Goal: Complete application form

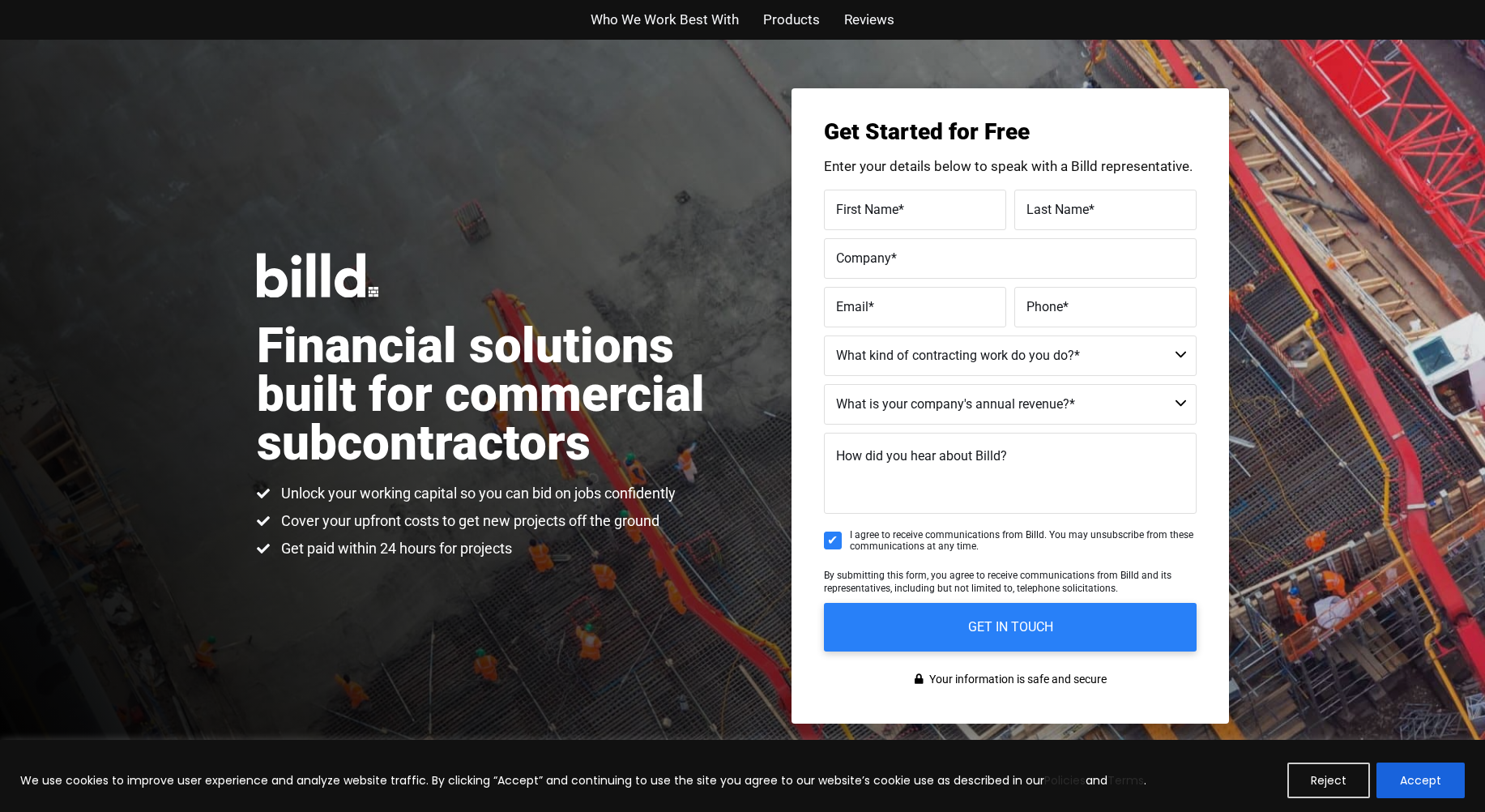
click at [1180, 347] on select "Commercial Commercial and Residential Residential Not a Contractor" at bounding box center [1010, 355] width 373 height 40
click at [899, 202] on span "*" at bounding box center [901, 208] width 5 height 15
click at [899, 202] on input "First Name *" at bounding box center [915, 209] width 182 height 40
type input "[PERSON_NAME]"
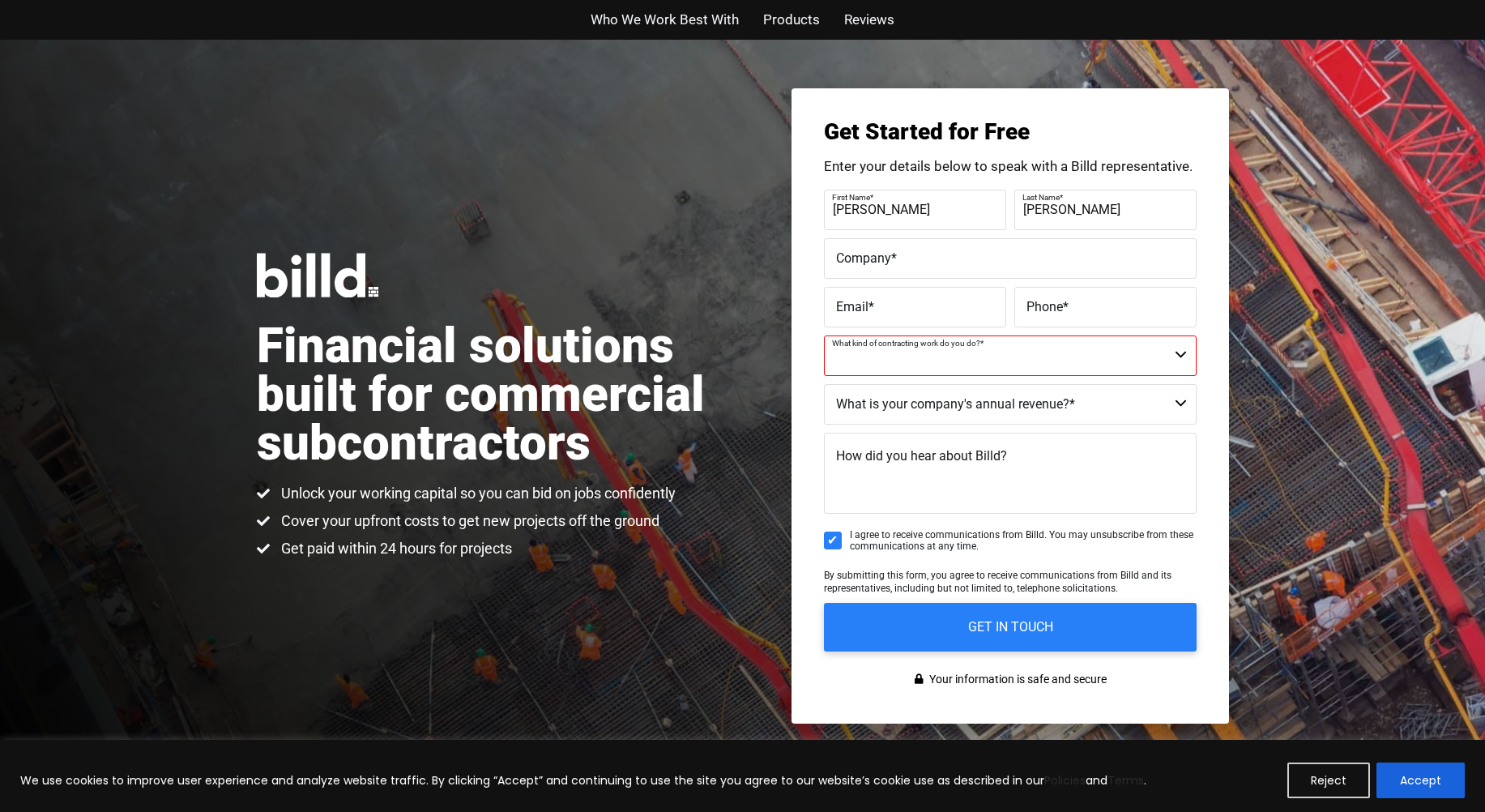
click at [930, 267] on label "Company *" at bounding box center [1010, 258] width 348 height 23
click at [930, 267] on input "Company *" at bounding box center [1010, 258] width 373 height 40
type input "UNDC"
click at [892, 302] on label "Email *" at bounding box center [915, 306] width 158 height 23
click at [892, 302] on input "Email *" at bounding box center [915, 306] width 182 height 40
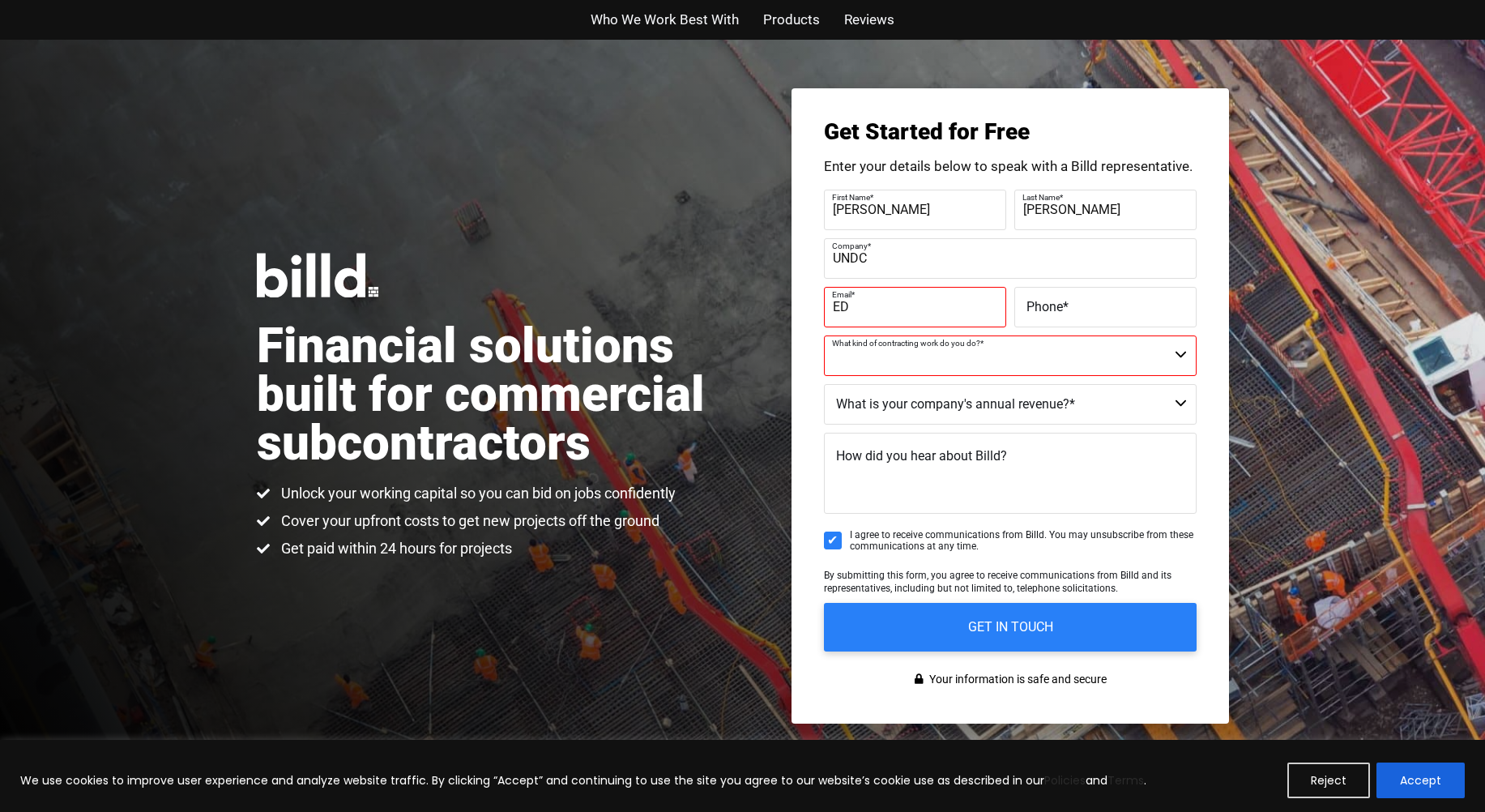
type input "[EMAIL_ADDRESS][DOMAIN_NAME]"
click at [1121, 303] on label "Phone *" at bounding box center [1105, 306] width 158 height 23
click at [1121, 303] on input "Phone *" at bounding box center [1106, 306] width 182 height 40
type input "[PHONE_NUMBER]"
click at [1024, 354] on select "Commercial Commercial and Residential Residential Not a Contractor" at bounding box center [1010, 355] width 373 height 40
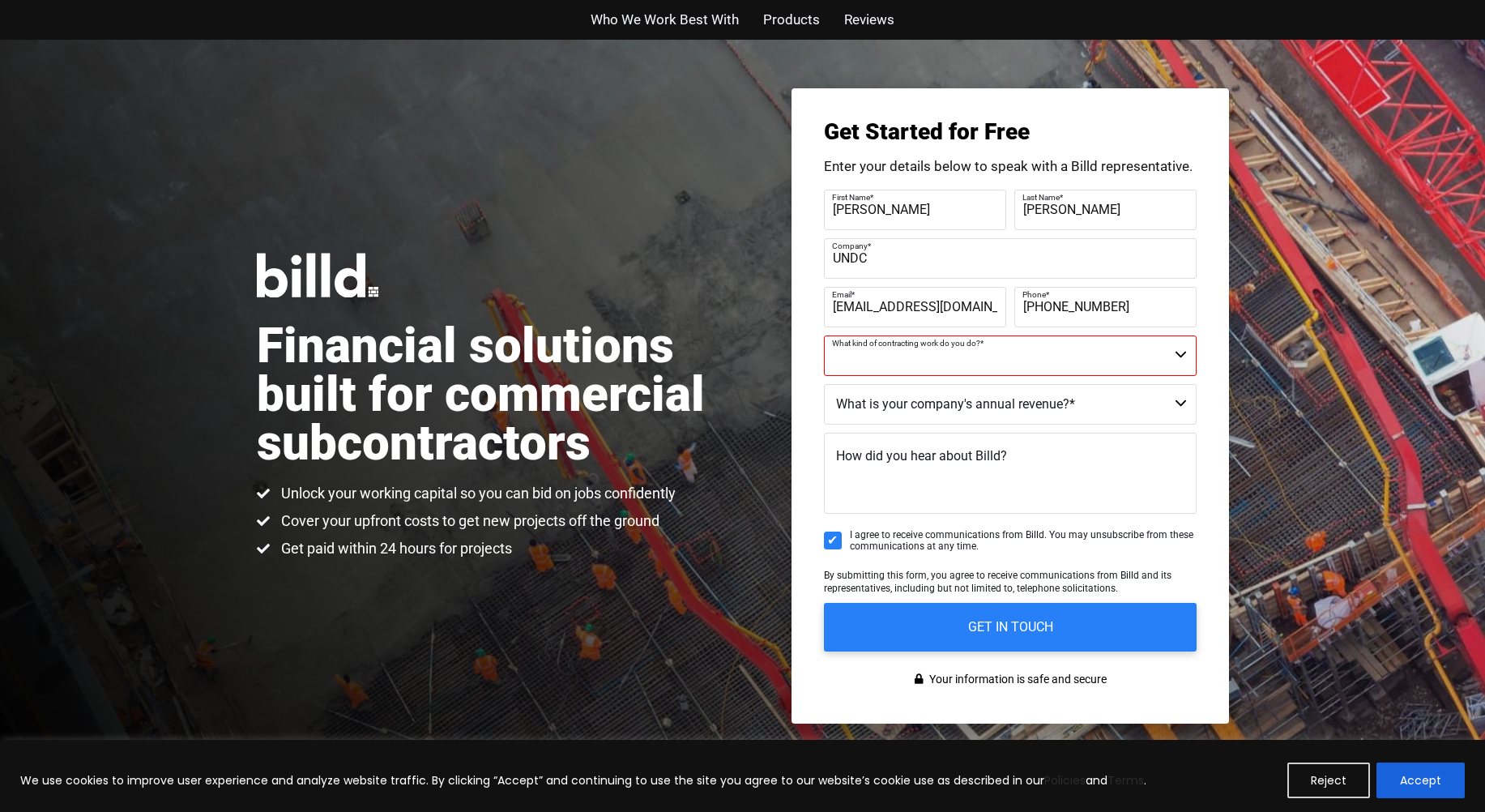
select select "Commercial"
click at [824, 336] on select "Commercial Commercial and Residential Residential Not a Contractor" at bounding box center [1010, 355] width 373 height 40
click at [927, 401] on select "$40M + $25M - $40M $8M - $25M $4M - $8M $2M - $4M $1M - $2M Less than $1M" at bounding box center [1010, 403] width 373 height 40
